Goal: Check status: Check status

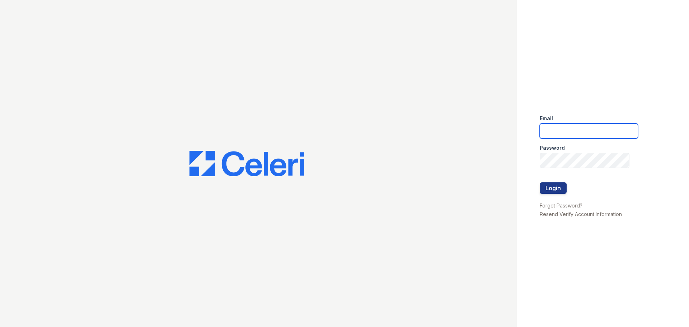
type input "springparc1@cafmanagement.com"
click at [548, 194] on div at bounding box center [589, 197] width 98 height 7
click at [548, 191] on button "Login" at bounding box center [553, 187] width 27 height 11
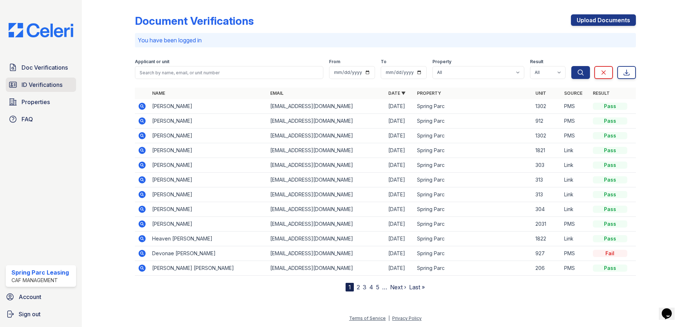
click at [58, 86] on span "ID Verifications" at bounding box center [42, 84] width 41 height 9
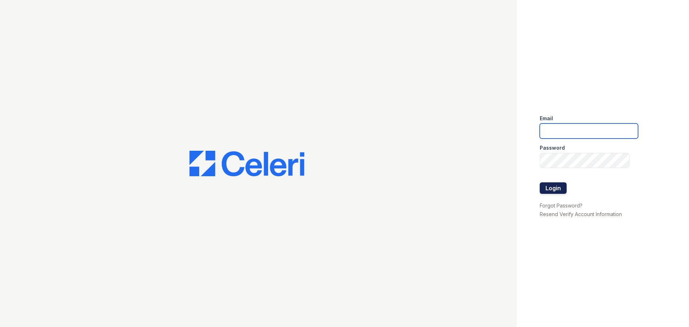
type input "[EMAIL_ADDRESS][DOMAIN_NAME]"
click at [552, 183] on button "Login" at bounding box center [553, 187] width 27 height 11
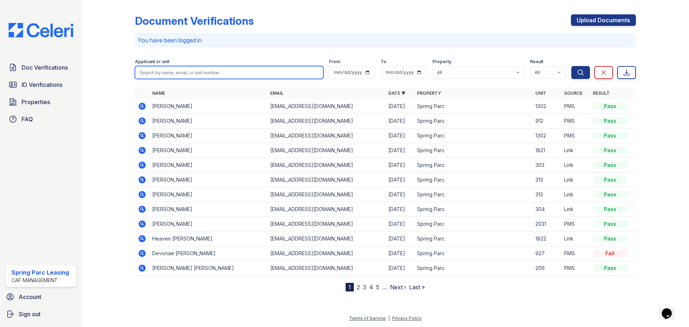
click at [203, 72] on input "search" at bounding box center [229, 72] width 188 height 13
type input "Michael"
click at [571, 66] on button "Search" at bounding box center [580, 72] width 19 height 13
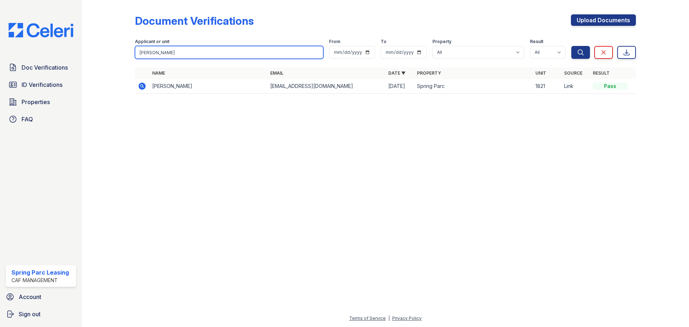
drag, startPoint x: 170, startPoint y: 52, endPoint x: 131, endPoint y: 42, distance: 40.9
click at [131, 42] on div "Document Verifications Upload Documents Filter Applicant or unit Michael From T…" at bounding box center [385, 56] width 584 height 112
type input "heaven"
click at [571, 46] on button "Search" at bounding box center [580, 52] width 19 height 13
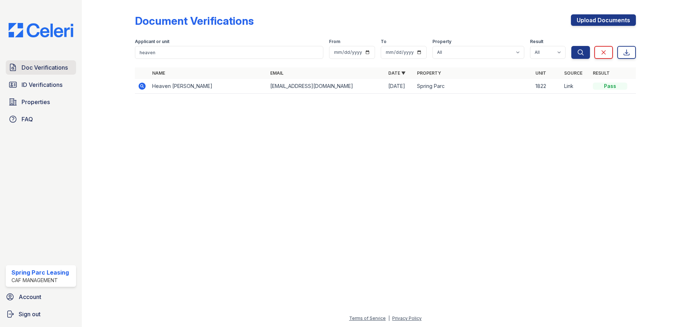
click at [48, 67] on span "Doc Verifications" at bounding box center [45, 67] width 46 height 9
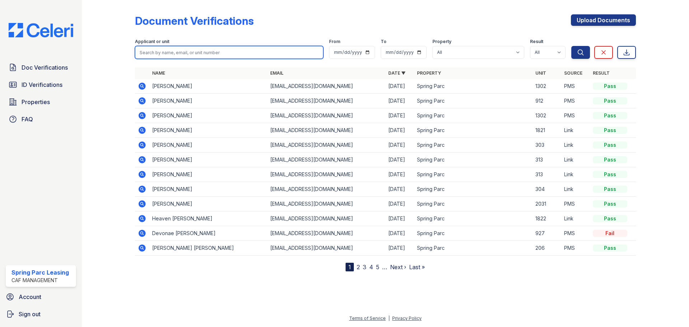
click at [169, 50] on input "search" at bounding box center [229, 52] width 188 height 13
type input "Y"
type input "T"
type input "Heaven"
click at [571, 46] on button "Search" at bounding box center [580, 52] width 19 height 13
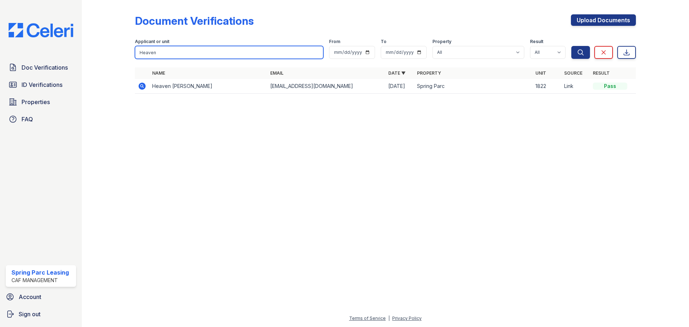
drag, startPoint x: 169, startPoint y: 50, endPoint x: 127, endPoint y: 41, distance: 43.3
click at [127, 41] on div "Document Verifications Upload Documents Filter Applicant or unit Heaven From To…" at bounding box center [385, 56] width 584 height 112
type input "Michael"
click at [571, 46] on button "Search" at bounding box center [580, 52] width 19 height 13
click at [204, 52] on input "Michael" at bounding box center [229, 52] width 188 height 13
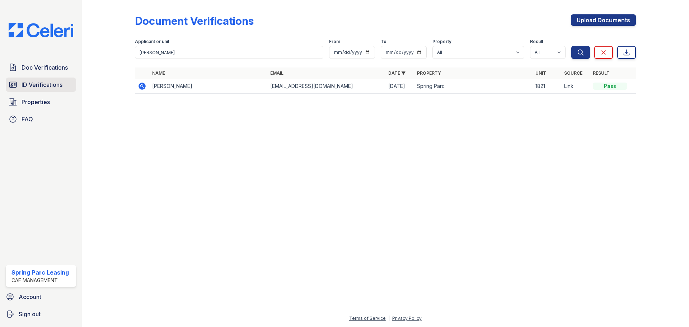
click at [47, 83] on span "ID Verifications" at bounding box center [42, 84] width 41 height 9
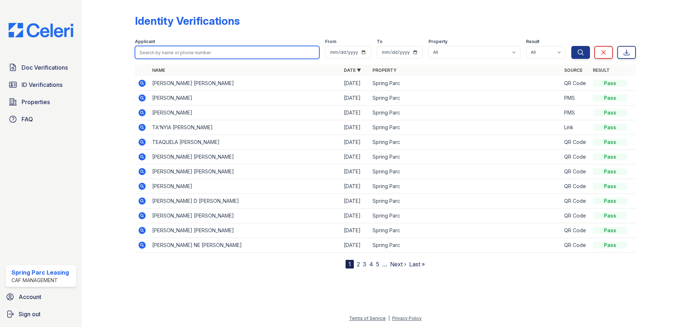
click at [179, 53] on input "search" at bounding box center [227, 52] width 184 height 13
type input "heaven"
click at [571, 46] on button "Search" at bounding box center [580, 52] width 19 height 13
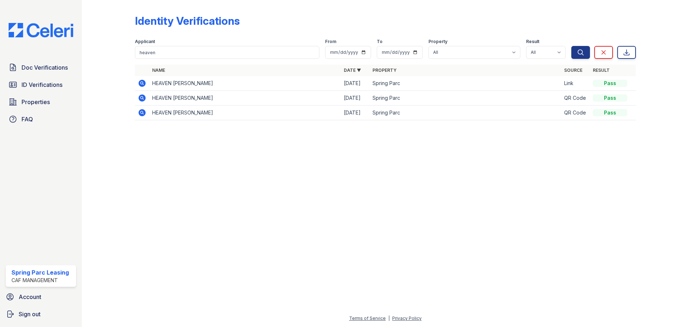
click at [142, 83] on icon at bounding box center [142, 83] width 2 height 2
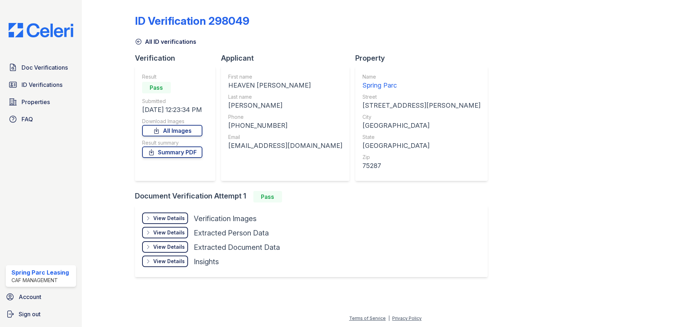
click at [174, 219] on div "View Details" at bounding box center [169, 218] width 32 height 7
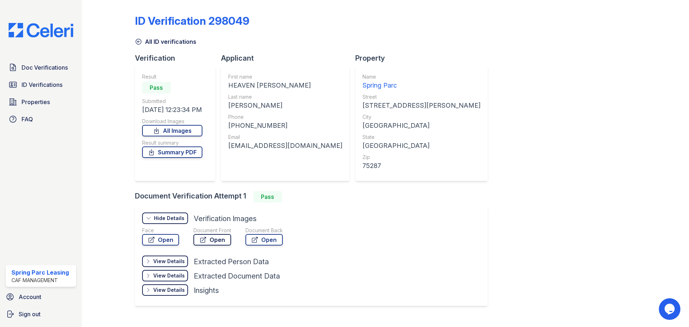
click at [202, 239] on icon at bounding box center [203, 239] width 7 height 7
